Goal: Information Seeking & Learning: Learn about a topic

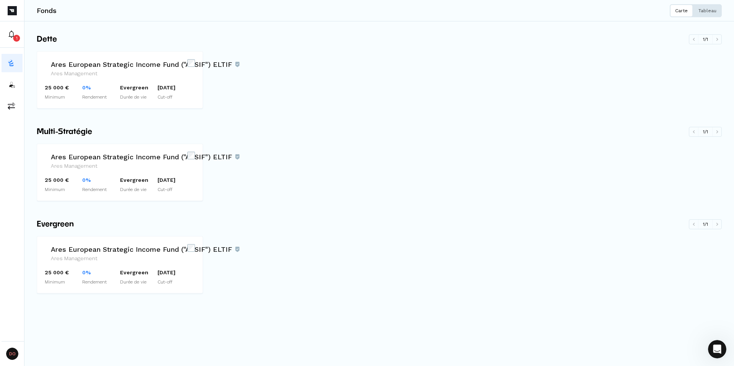
click at [708, 10] on p "Tableau" at bounding box center [707, 11] width 18 height 6
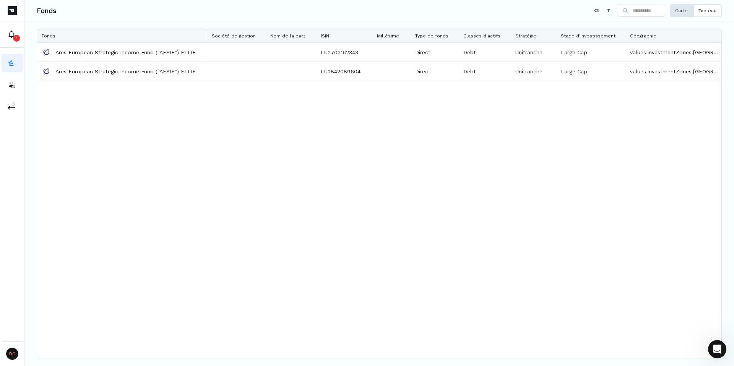
click at [679, 10] on p "Carte" at bounding box center [681, 11] width 13 height 6
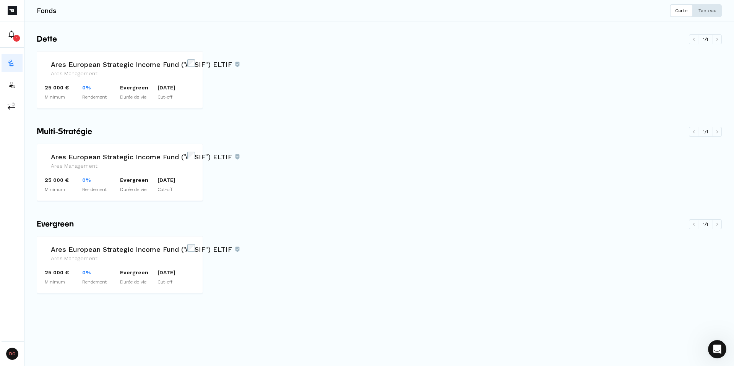
click at [717, 11] on button "Tableau" at bounding box center [707, 10] width 29 height 13
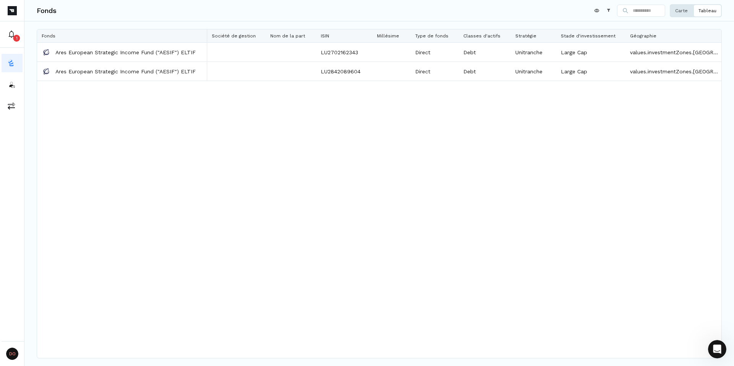
click at [680, 11] on p "Carte" at bounding box center [681, 11] width 13 height 6
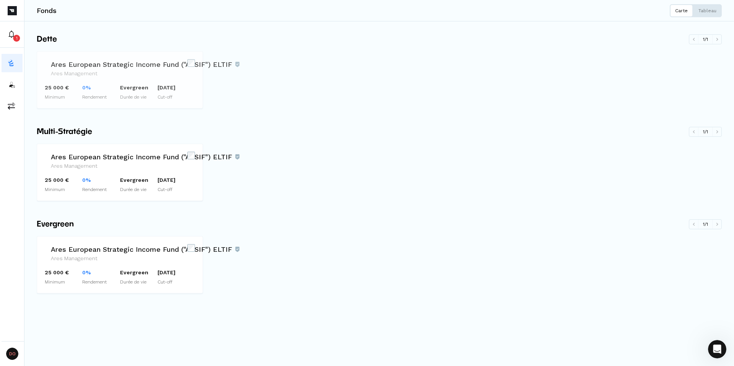
click at [108, 73] on h4 "Ares Management" at bounding box center [145, 74] width 189 height 8
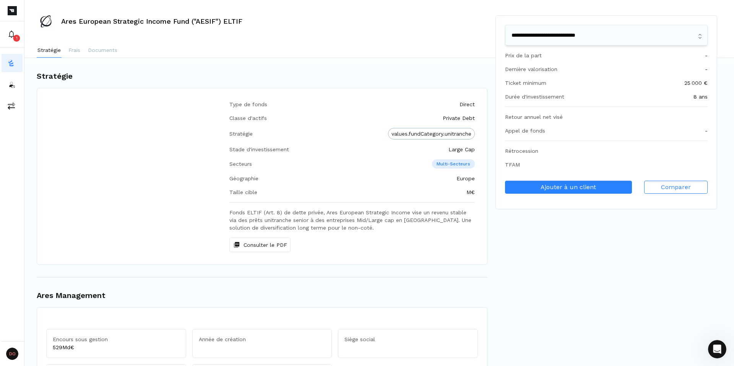
click at [543, 38] on select "**********" at bounding box center [606, 35] width 203 height 21
click at [505, 25] on select "**********" at bounding box center [606, 35] width 203 height 21
click at [571, 38] on select "**********" at bounding box center [606, 35] width 203 height 21
select select "**********"
click at [505, 25] on select "**********" at bounding box center [606, 35] width 203 height 21
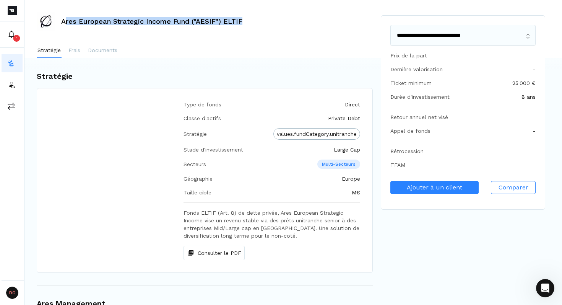
drag, startPoint x: 63, startPoint y: 21, endPoint x: 248, endPoint y: 24, distance: 185.0
click at [248, 24] on div "Ares European Strategic Income Fund ("AESIF") ELTIF" at bounding box center [292, 21] width 537 height 24
click at [103, 51] on p "Documents" at bounding box center [102, 50] width 29 height 8
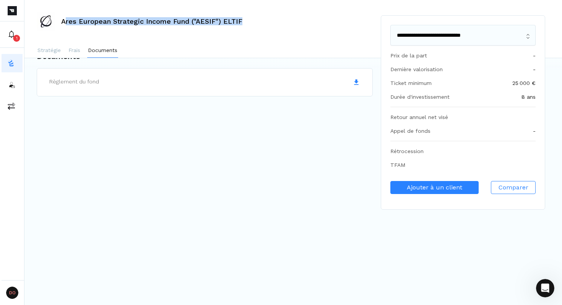
scroll to position [644, 0]
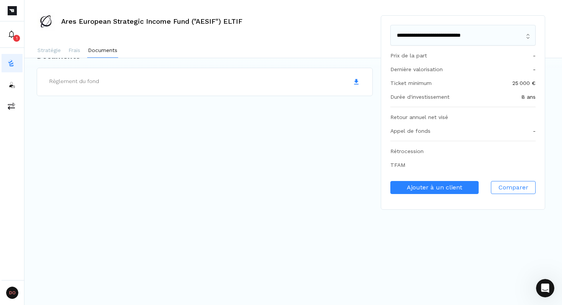
click at [82, 50] on div "Stratégie Frais Documents" at bounding box center [293, 50] width 513 height 15
click at [78, 50] on p "Frais" at bounding box center [74, 50] width 12 height 8
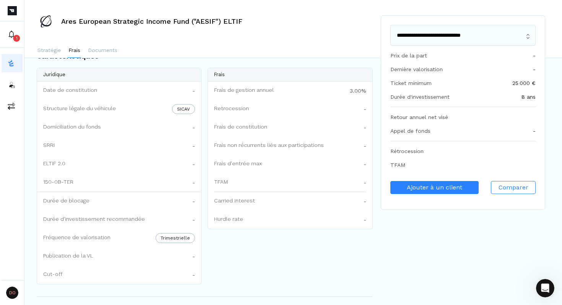
scroll to position [385, 0]
click at [50, 51] on p "Stratégie" at bounding box center [48, 50] width 23 height 8
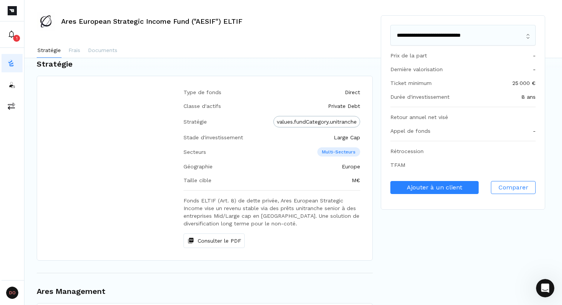
scroll to position [0, 0]
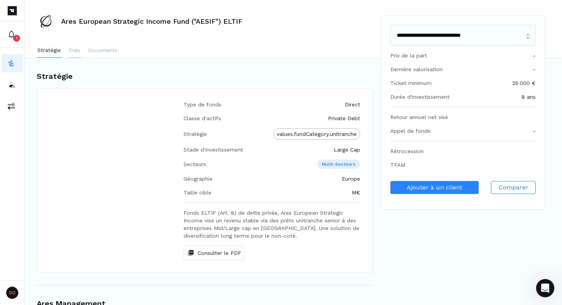
click at [79, 52] on p "Frais" at bounding box center [74, 50] width 12 height 8
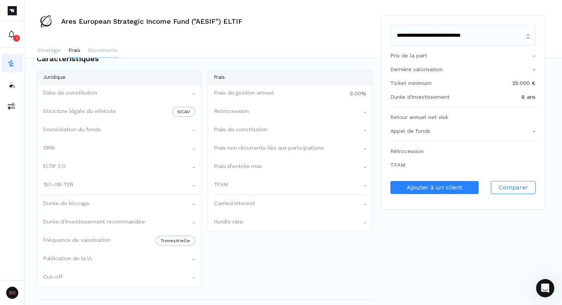
scroll to position [385, 0]
click at [49, 53] on p "Stratégie" at bounding box center [48, 50] width 23 height 8
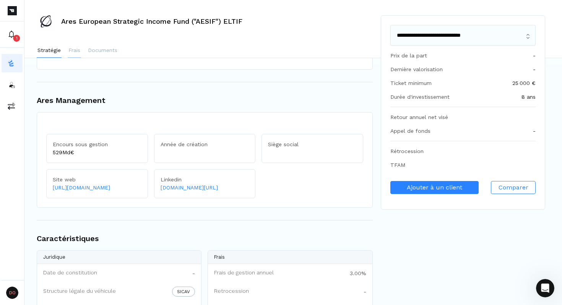
click at [78, 53] on p "Frais" at bounding box center [74, 50] width 12 height 8
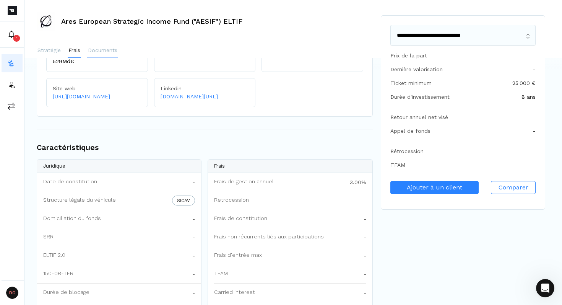
click at [109, 52] on p "Documents" at bounding box center [102, 50] width 29 height 8
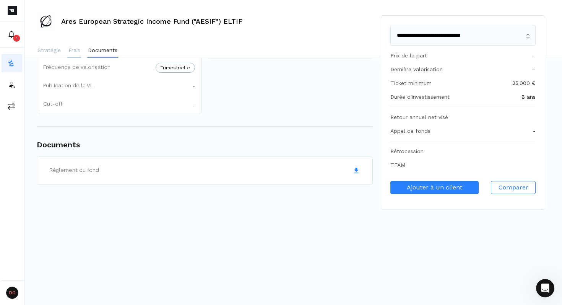
click at [75, 57] on button "Frais" at bounding box center [74, 50] width 13 height 15
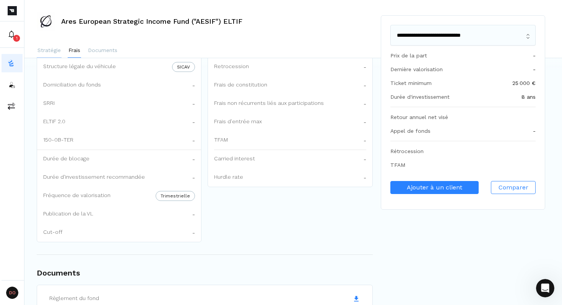
click at [52, 55] on button "Stratégie" at bounding box center [49, 50] width 25 height 15
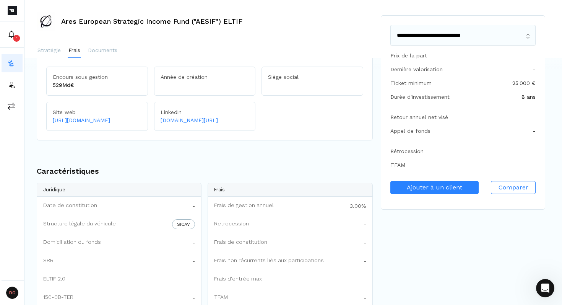
scroll to position [0, 0]
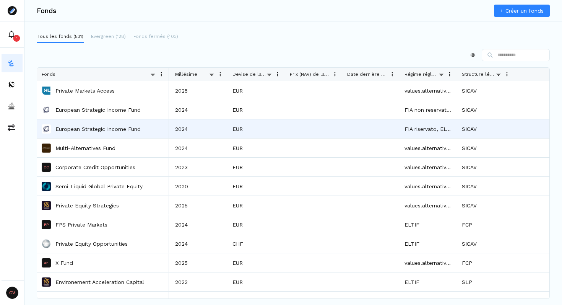
scroll to position [0, 1363]
